Goal: Information Seeking & Learning: Learn about a topic

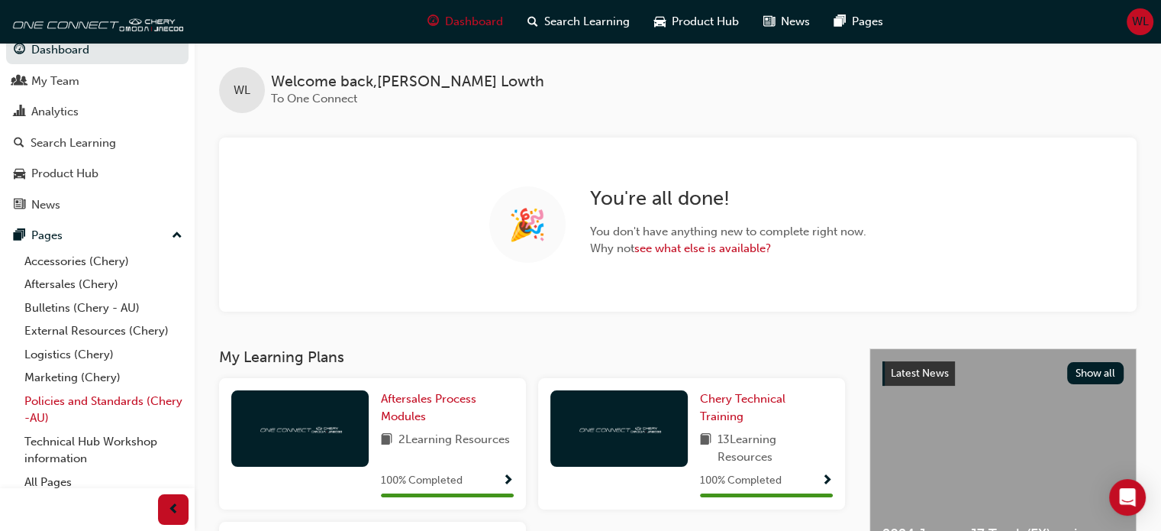
scroll to position [24, 0]
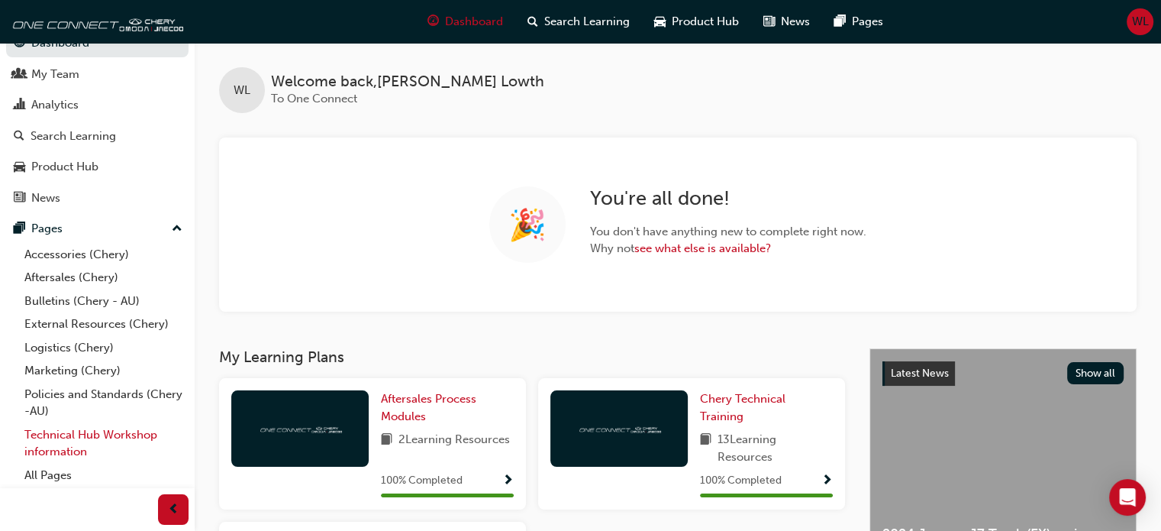
click at [71, 433] on link "Technical Hub Workshop information" at bounding box center [103, 443] width 170 height 40
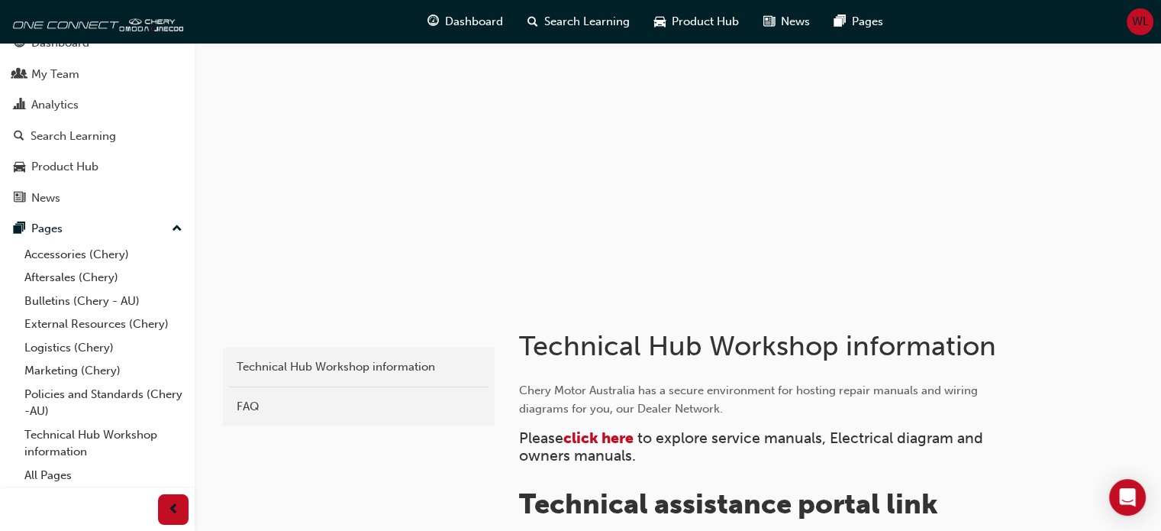
scroll to position [76, 0]
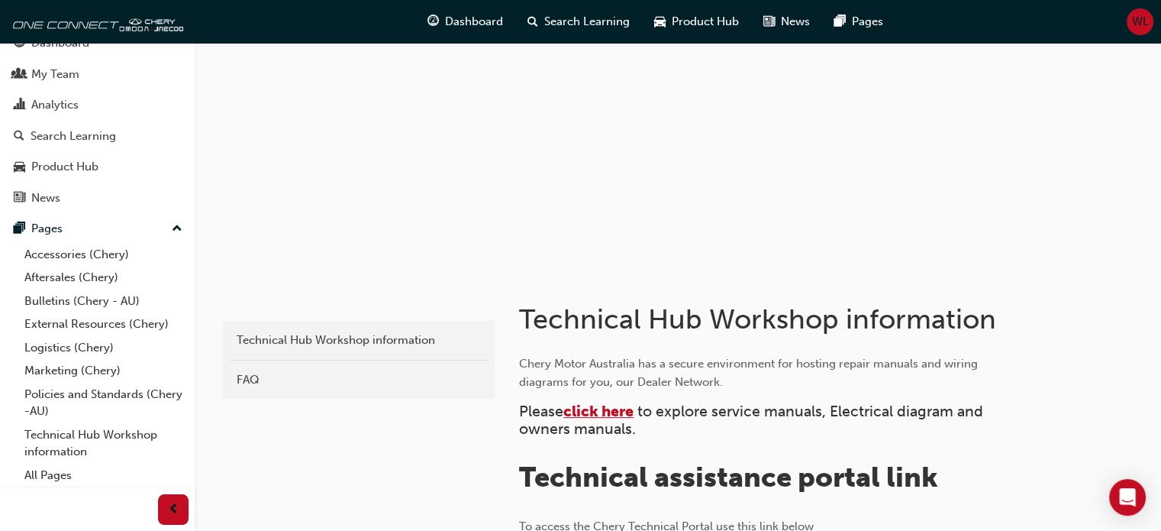
click at [601, 413] on span "click here" at bounding box center [598, 411] width 70 height 18
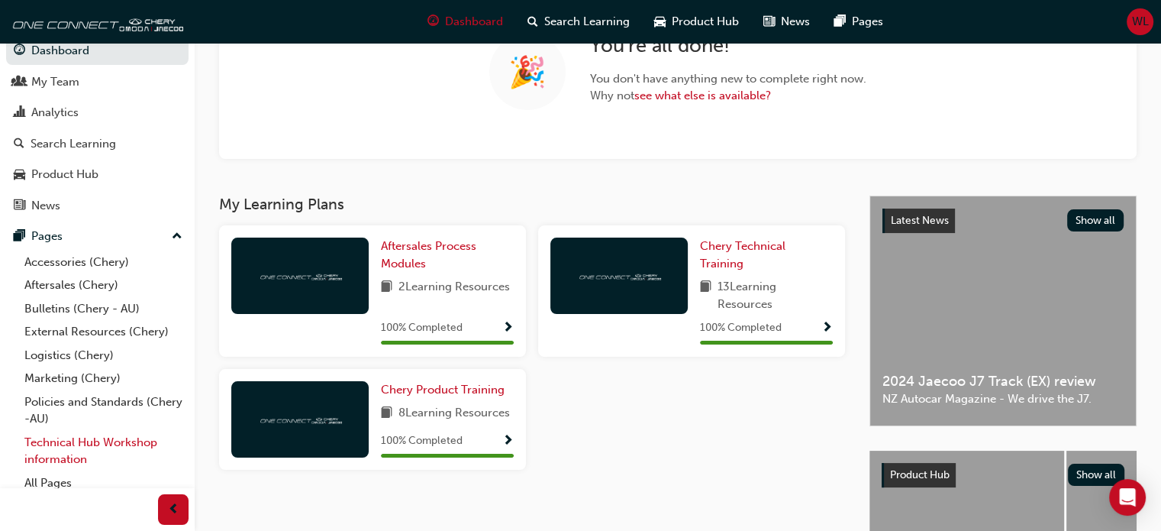
scroll to position [24, 0]
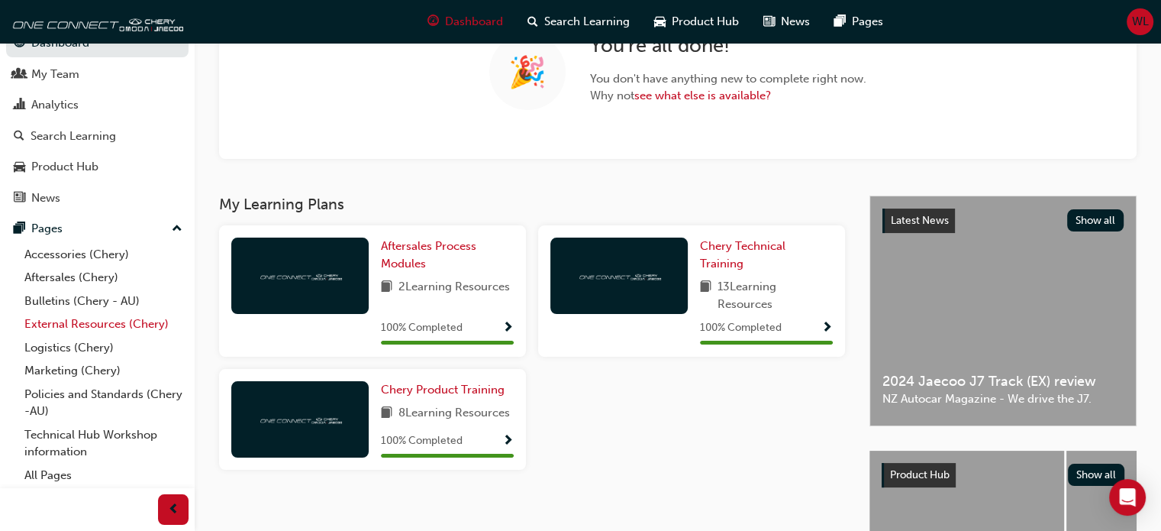
click at [93, 324] on link "External Resources (Chery)" at bounding box center [103, 324] width 170 height 24
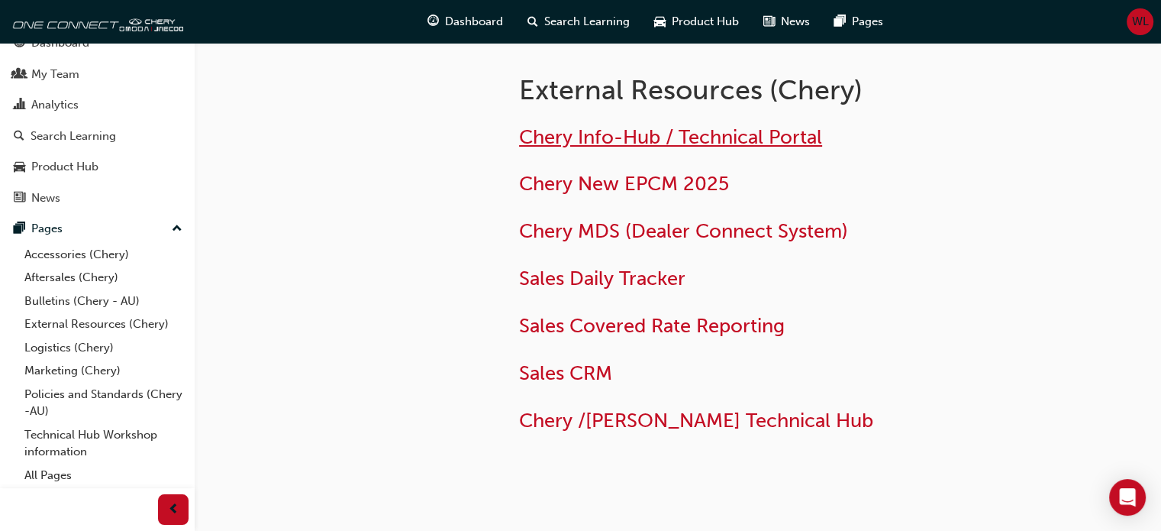
click at [666, 135] on span "Chery Info-Hub / Technical Portal" at bounding box center [670, 137] width 303 height 24
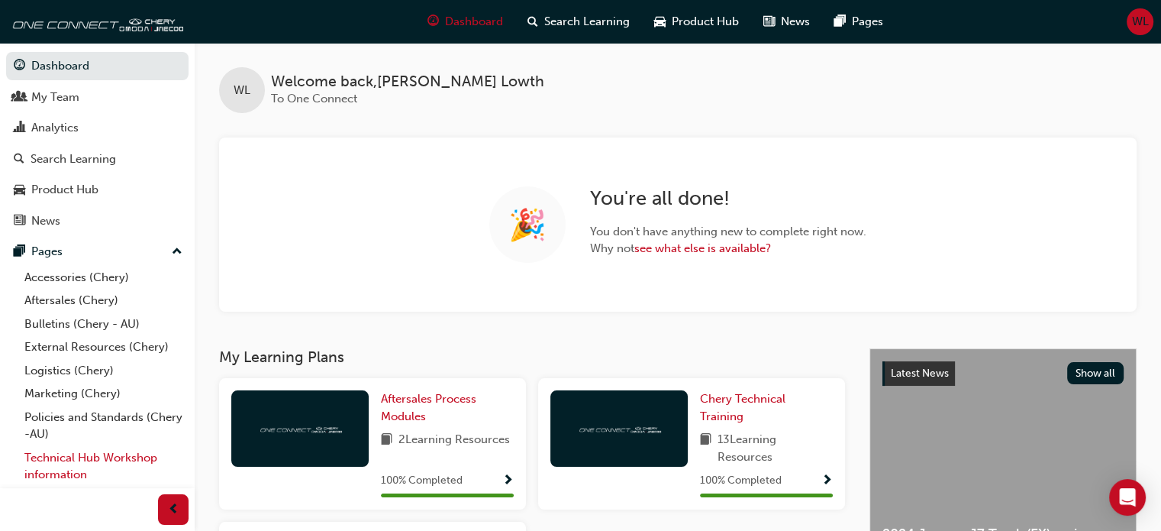
click at [68, 454] on link "Technical Hub Workshop information" at bounding box center [103, 466] width 170 height 40
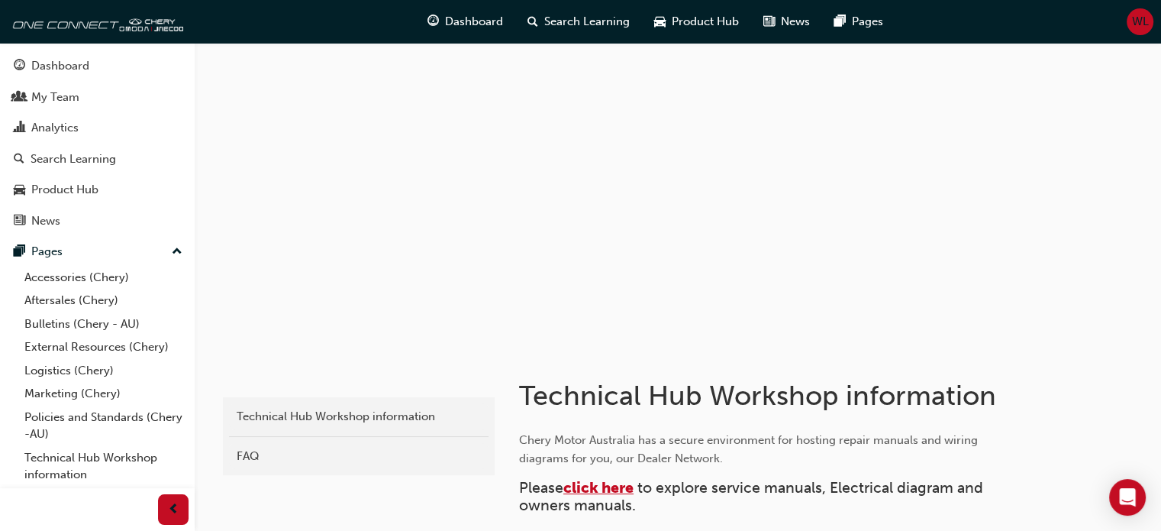
click at [611, 486] on span "click here" at bounding box center [598, 488] width 70 height 18
click at [604, 490] on span "click here" at bounding box center [598, 488] width 70 height 18
